Goal: Transaction & Acquisition: Obtain resource

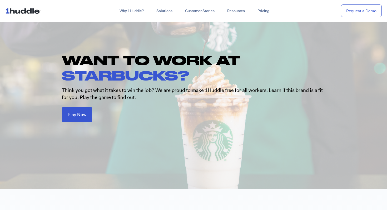
scroll to position [38, 0]
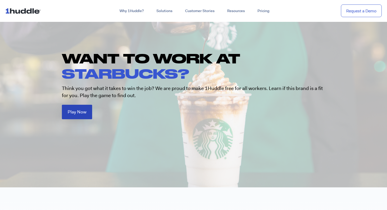
click at [87, 115] on link "Play Now" at bounding box center [77, 112] width 30 height 14
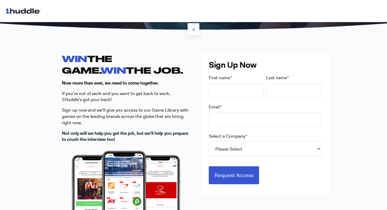
scroll to position [124, 0]
